Goal: Task Accomplishment & Management: Use online tool/utility

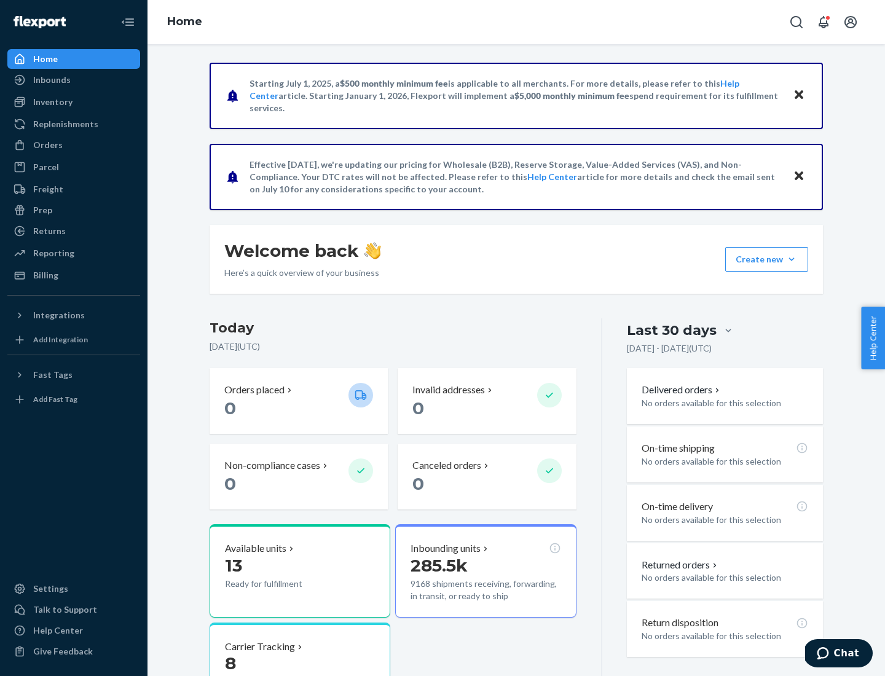
click at [64, 124] on div "Replenishments" at bounding box center [65, 124] width 65 height 12
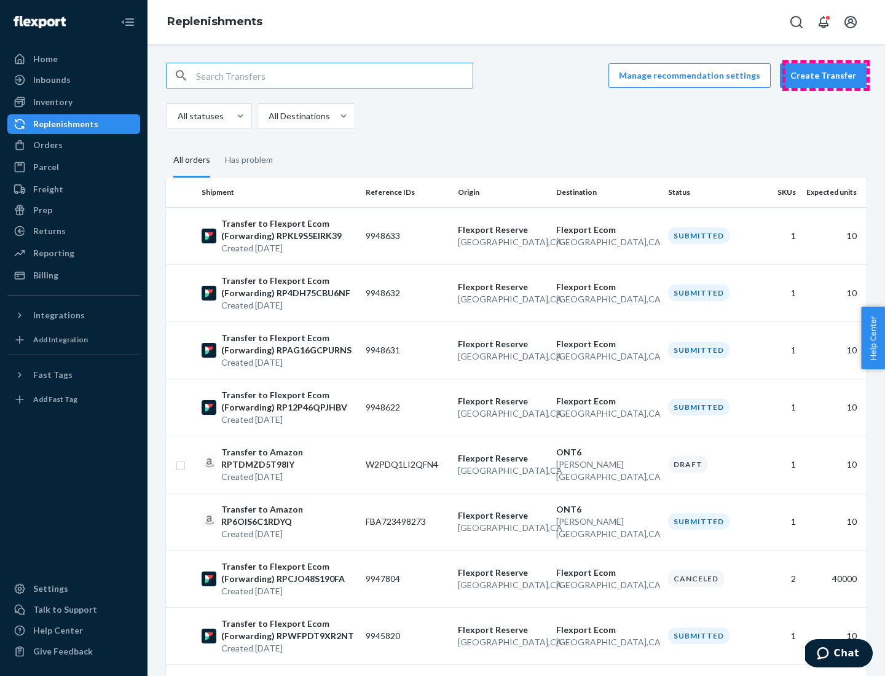
click at [826, 76] on button "Create Transfer" at bounding box center [823, 75] width 87 height 25
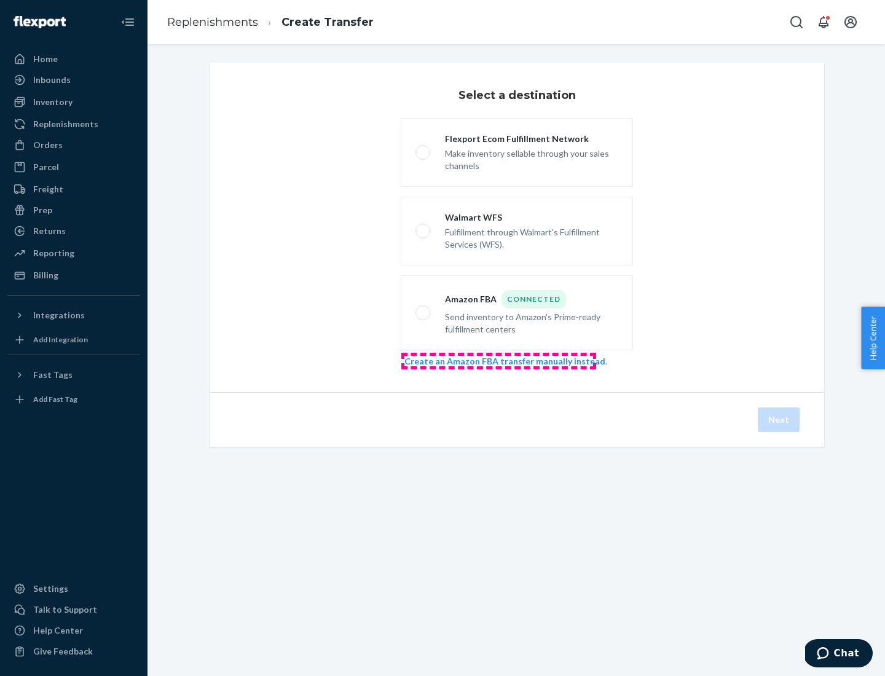
click at [499, 361] on link "Create an Amazon FBA transfer manually instead" at bounding box center [504, 361] width 201 height 10
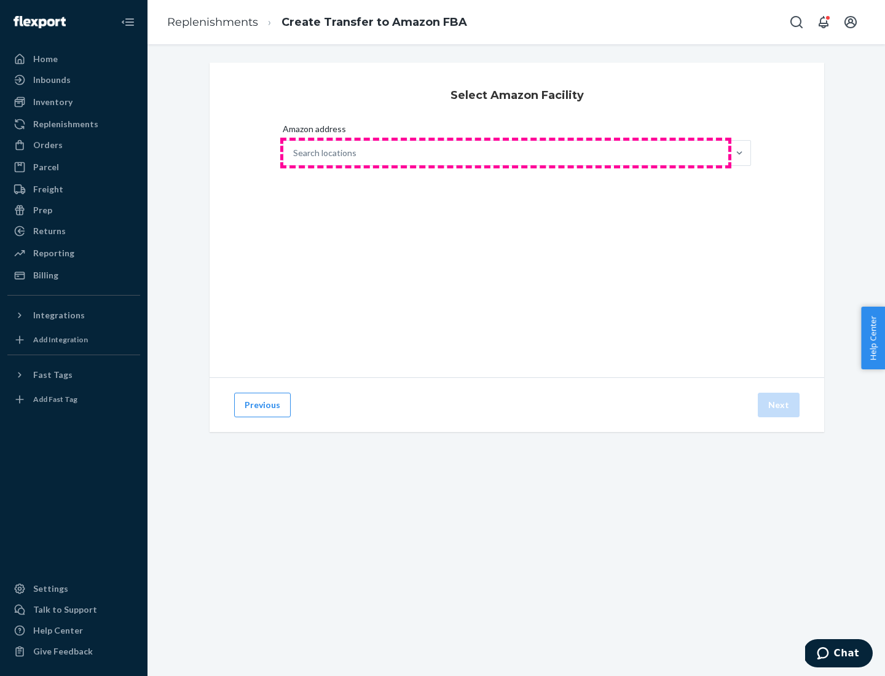
click at [506, 153] on div "Search locations" at bounding box center [505, 153] width 445 height 25
click at [294, 153] on input "Amazon address Search locations" at bounding box center [293, 153] width 1 height 12
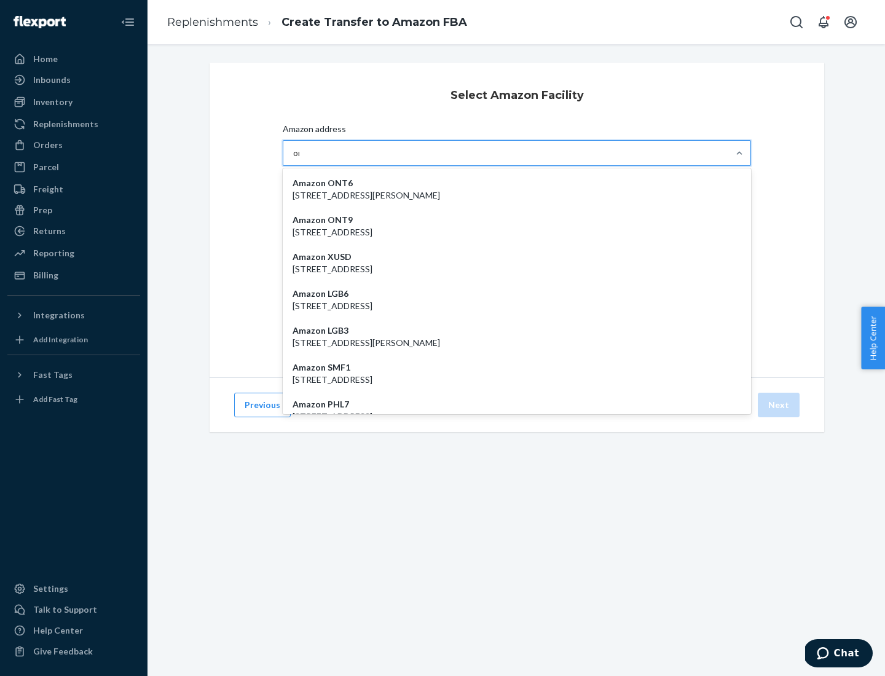
type input "ont6"
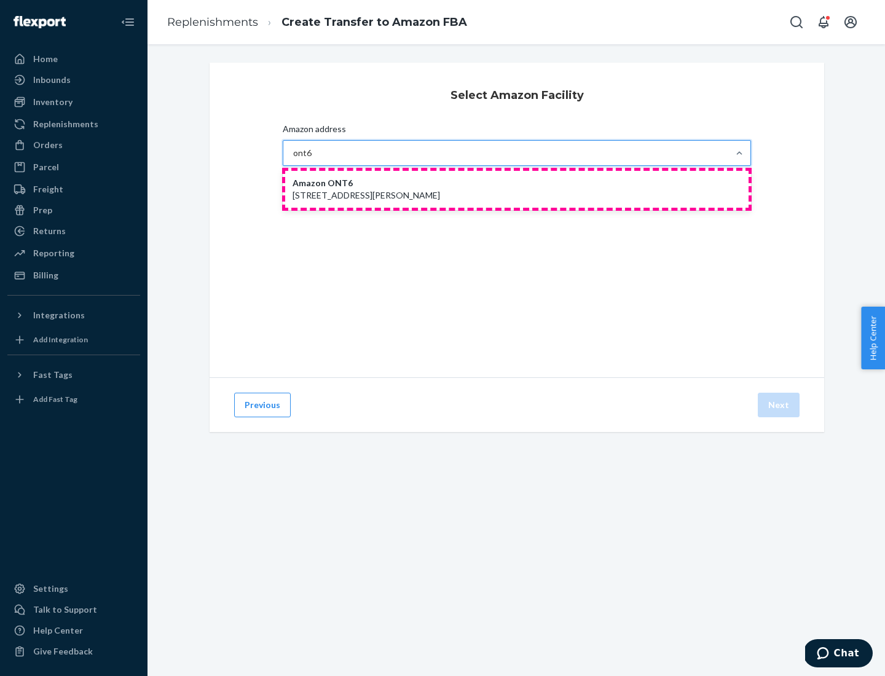
click at [517, 189] on p "[STREET_ADDRESS][PERSON_NAME]" at bounding box center [517, 195] width 449 height 12
click at [312, 159] on input "ont6" at bounding box center [302, 153] width 19 height 12
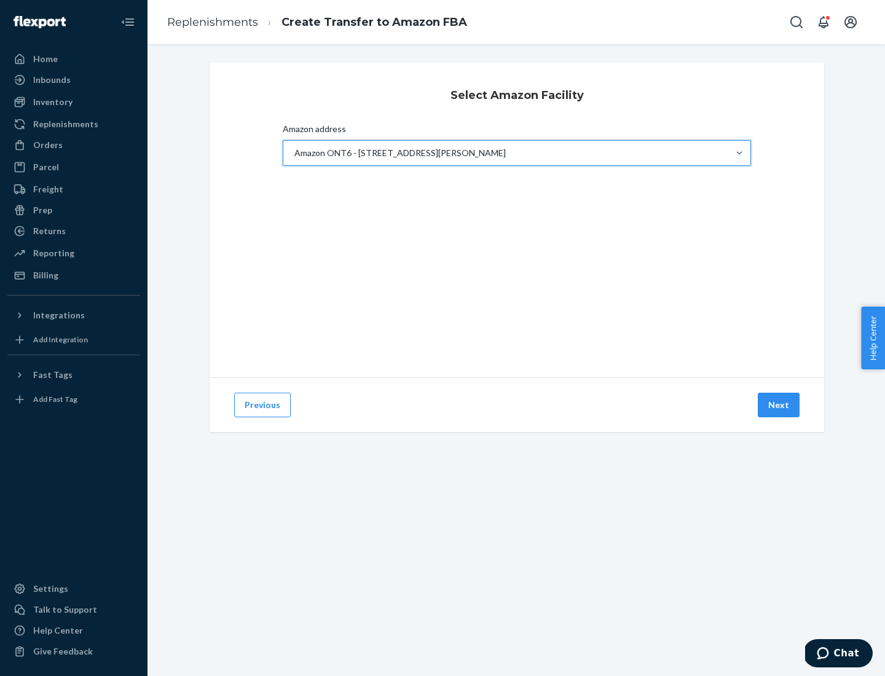
click at [779, 405] on button "Next" at bounding box center [779, 405] width 42 height 25
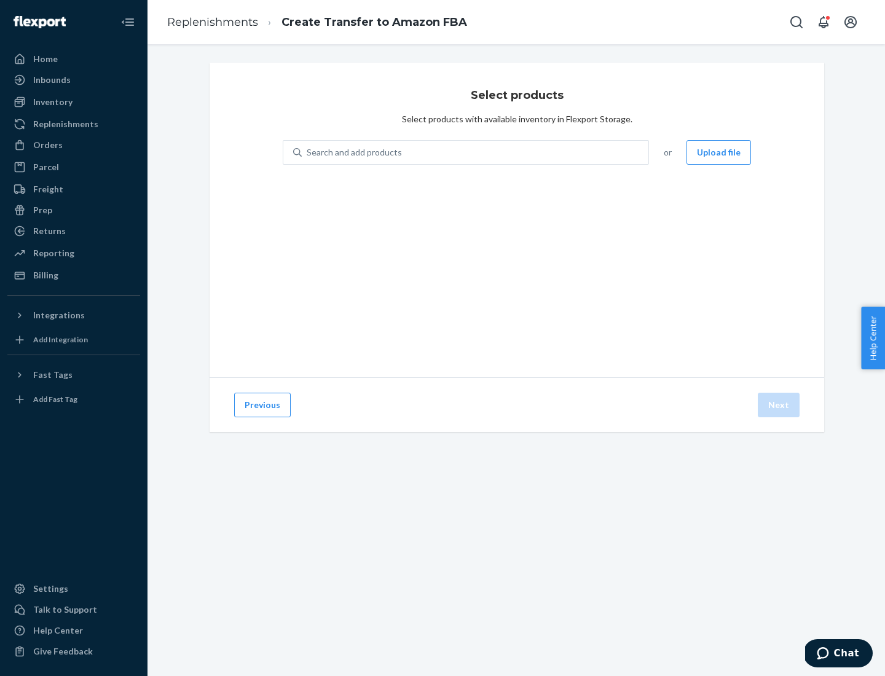
click at [476, 152] on div "Search and add products" at bounding box center [475, 152] width 347 height 22
click at [308, 152] on input "Search and add products" at bounding box center [307, 152] width 1 height 12
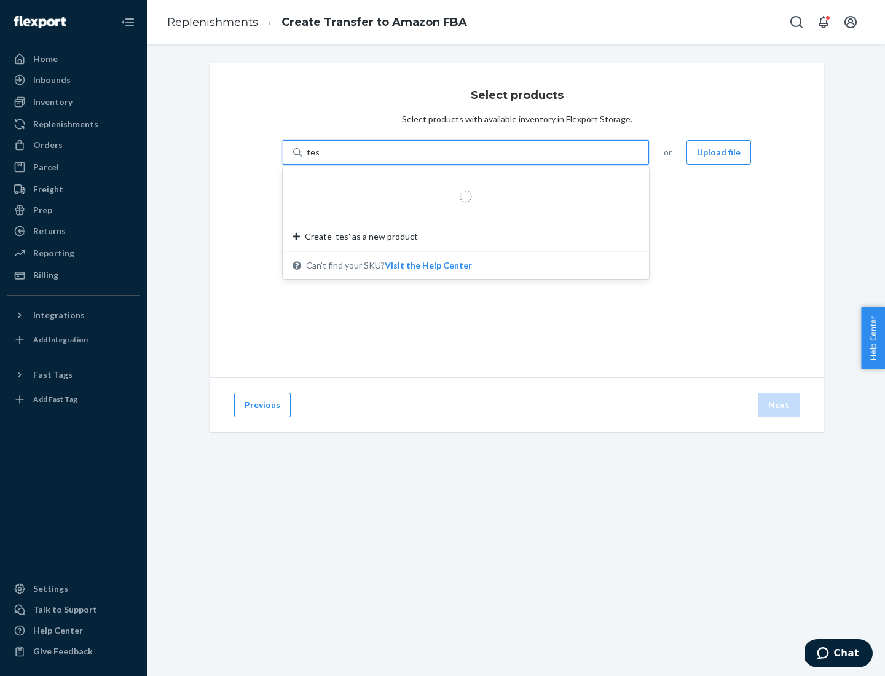
type input "test"
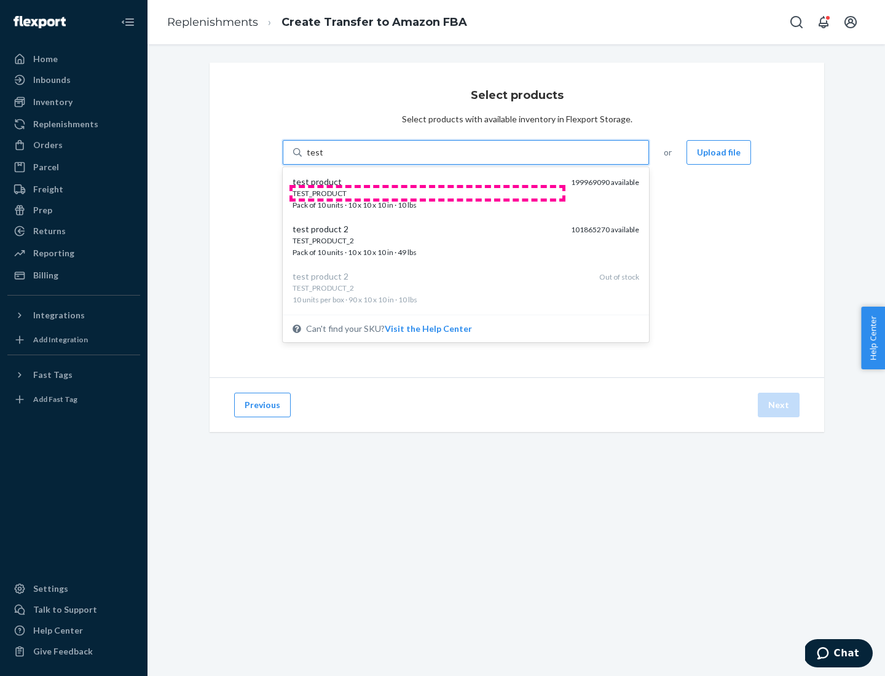
click at [427, 193] on div "TEST_PRODUCT" at bounding box center [427, 193] width 269 height 10
click at [323, 159] on input "test" at bounding box center [315, 152] width 16 height 12
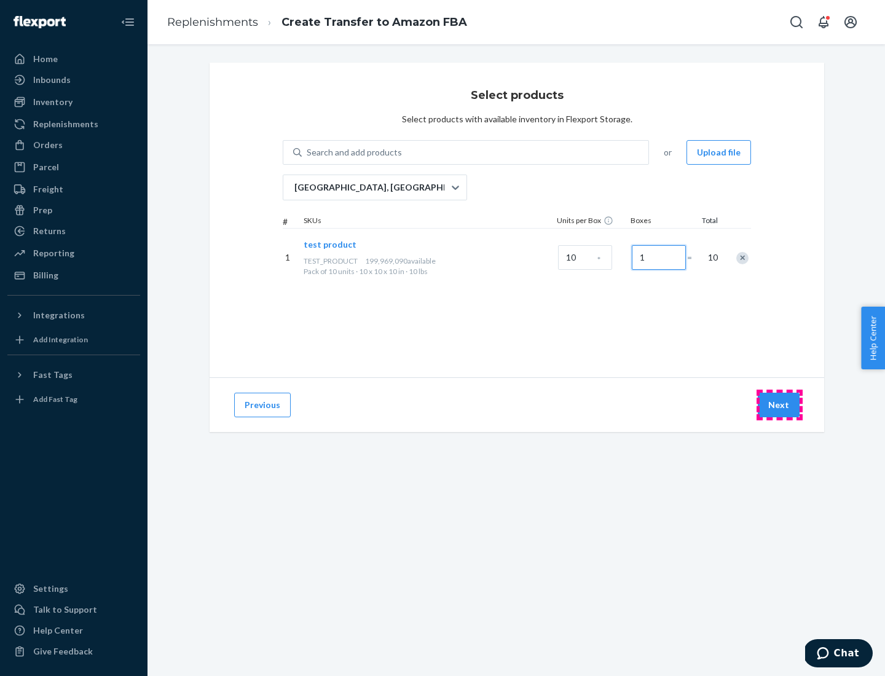
type input "1"
click at [779, 405] on button "Next" at bounding box center [779, 405] width 42 height 25
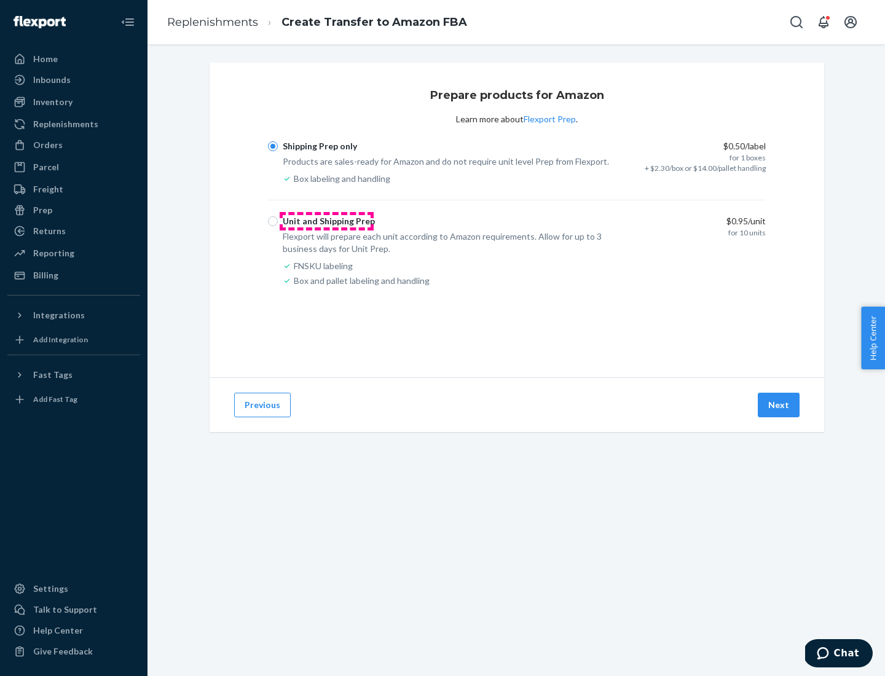
click at [326, 221] on div "Unit and Shipping Prep" at bounding box center [329, 221] width 92 height 12
click at [278, 221] on input "Unit and Shipping Prep" at bounding box center [273, 221] width 10 height 10
radio input "true"
click at [779, 405] on button "Next" at bounding box center [779, 405] width 42 height 25
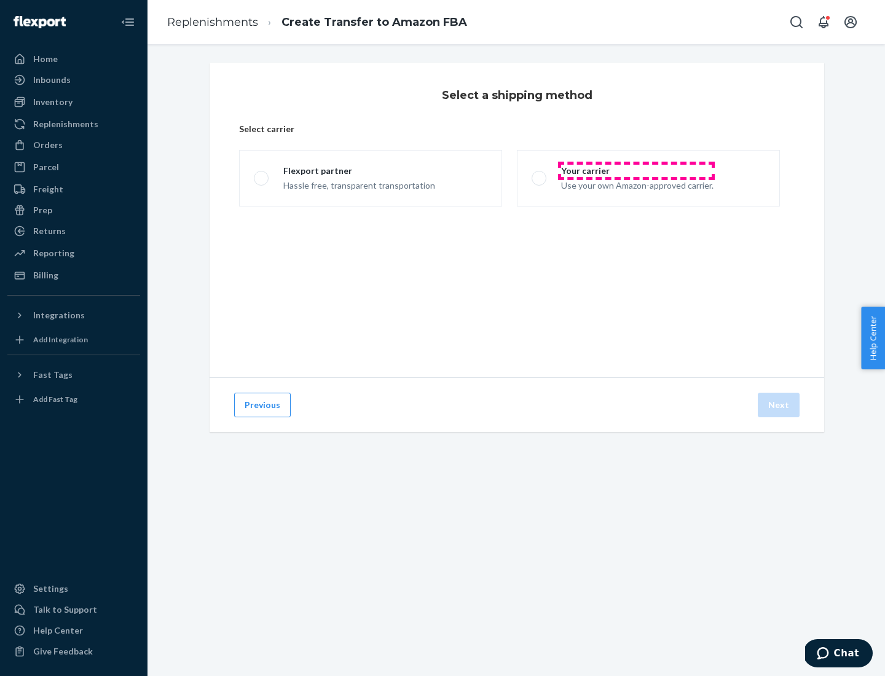
click at [636, 171] on div "Your carrier" at bounding box center [637, 171] width 152 height 12
click at [540, 175] on input "Your carrier Use your own Amazon-approved carrier." at bounding box center [536, 179] width 8 height 8
radio input "true"
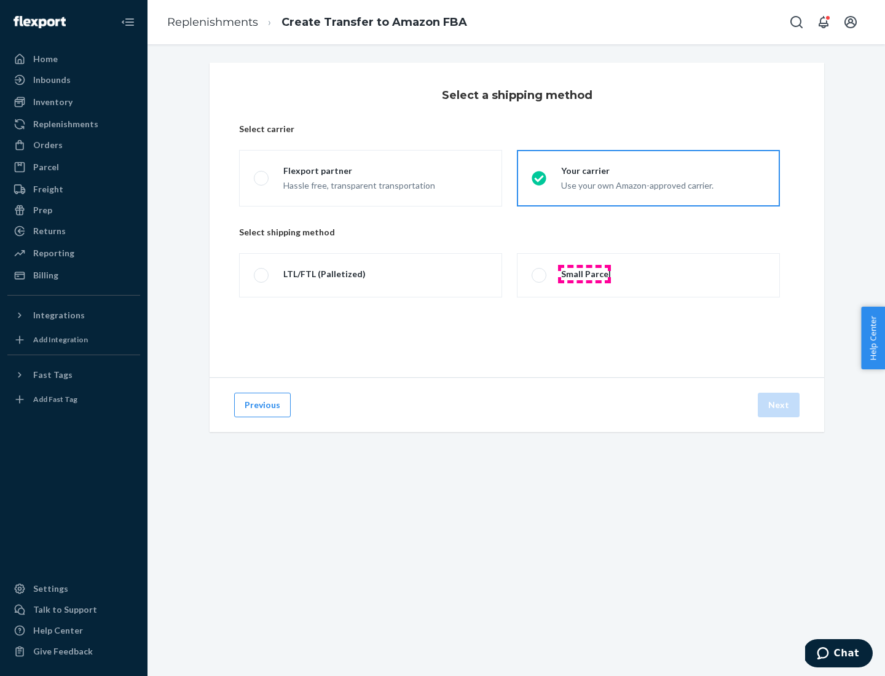
click at [585, 274] on div "Small Parcel" at bounding box center [586, 274] width 50 height 12
click at [540, 274] on input "Small Parcel" at bounding box center [536, 276] width 8 height 8
radio input "true"
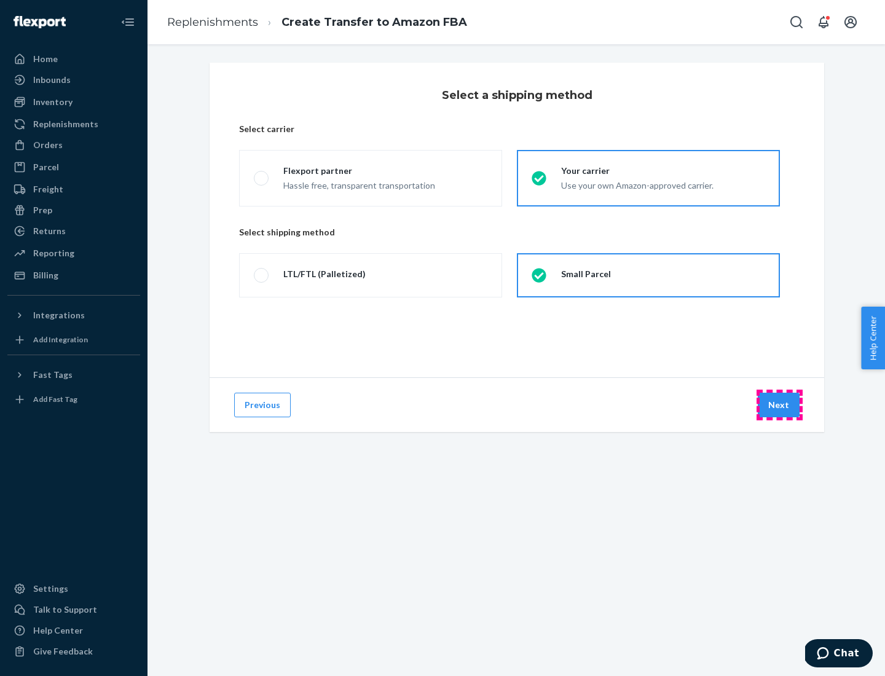
click at [779, 405] on button "Next" at bounding box center [779, 405] width 42 height 25
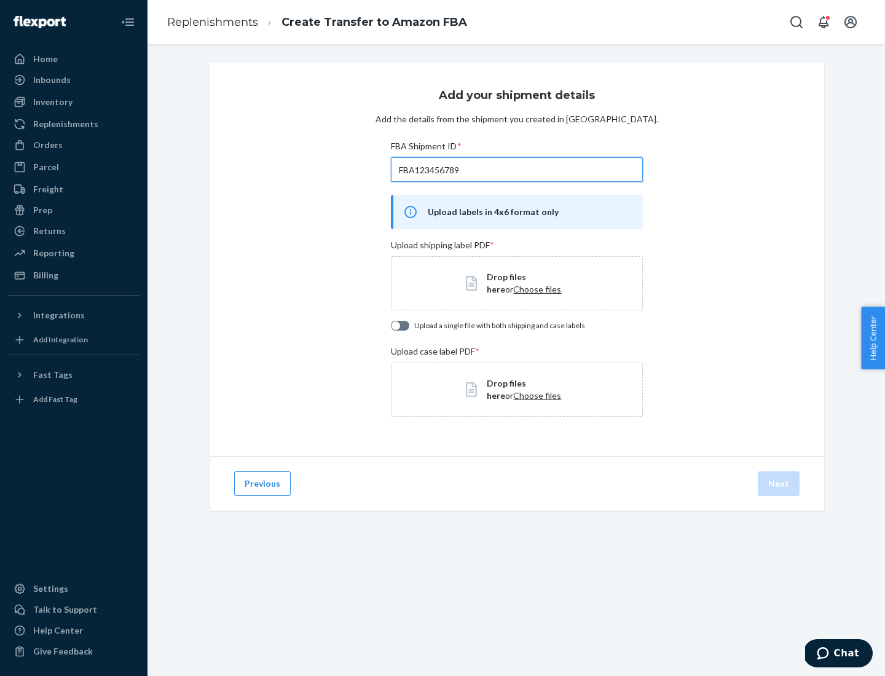
type input "FBA123456789"
click at [513, 289] on span "Choose files" at bounding box center [537, 289] width 48 height 10
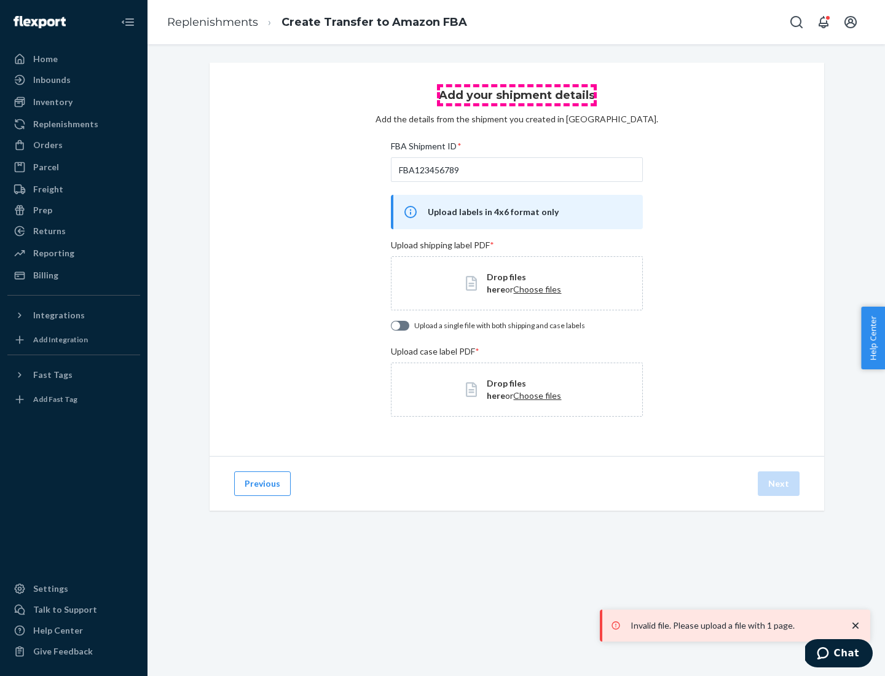
click at [516, 95] on h3 "Add your shipment details" at bounding box center [517, 95] width 156 height 16
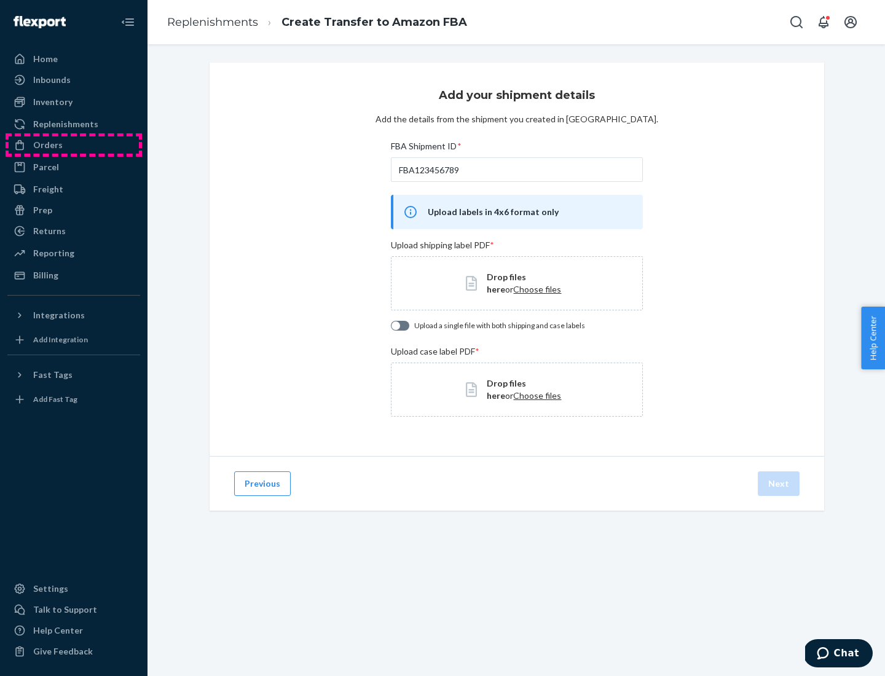
click at [74, 145] on div "Orders" at bounding box center [74, 144] width 130 height 17
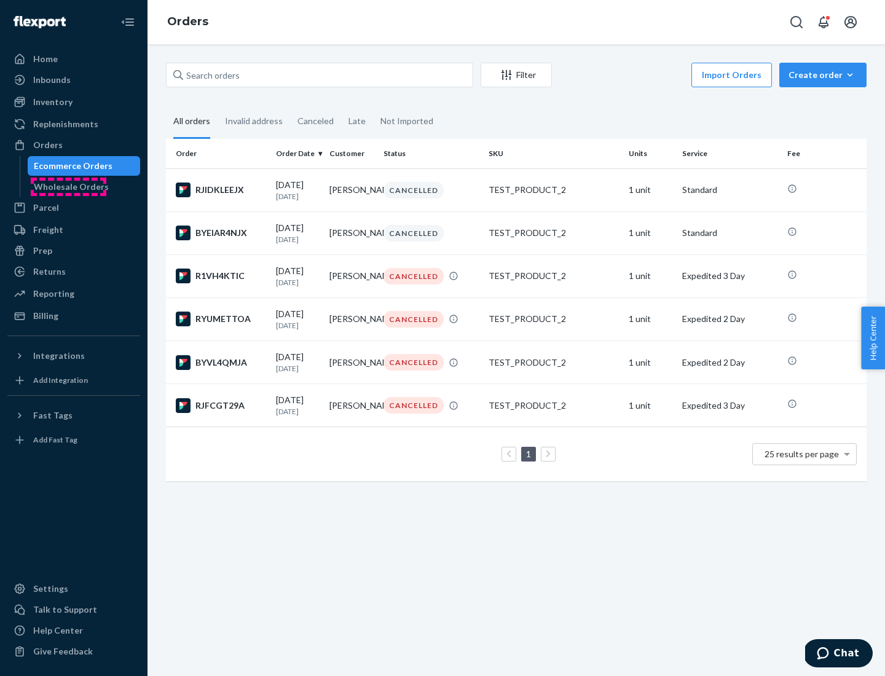
click at [68, 187] on div "Wholesale Orders" at bounding box center [71, 187] width 75 height 12
